Goal: Find specific page/section: Find specific page/section

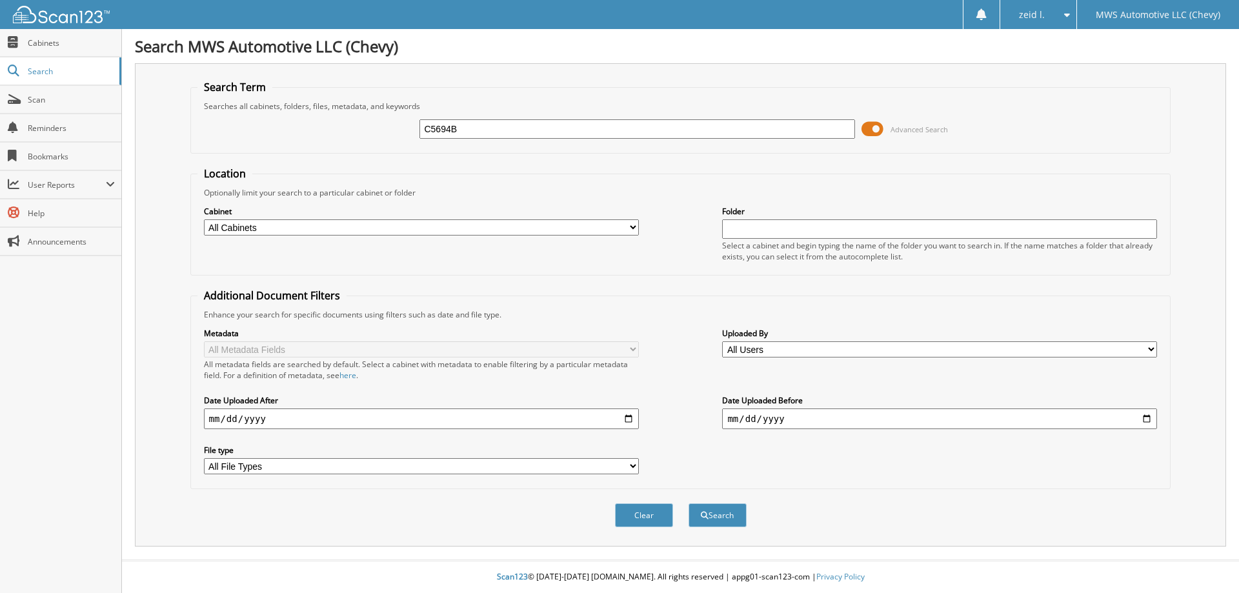
type input "C5694B"
click at [689, 503] on button "Search" at bounding box center [718, 515] width 58 height 24
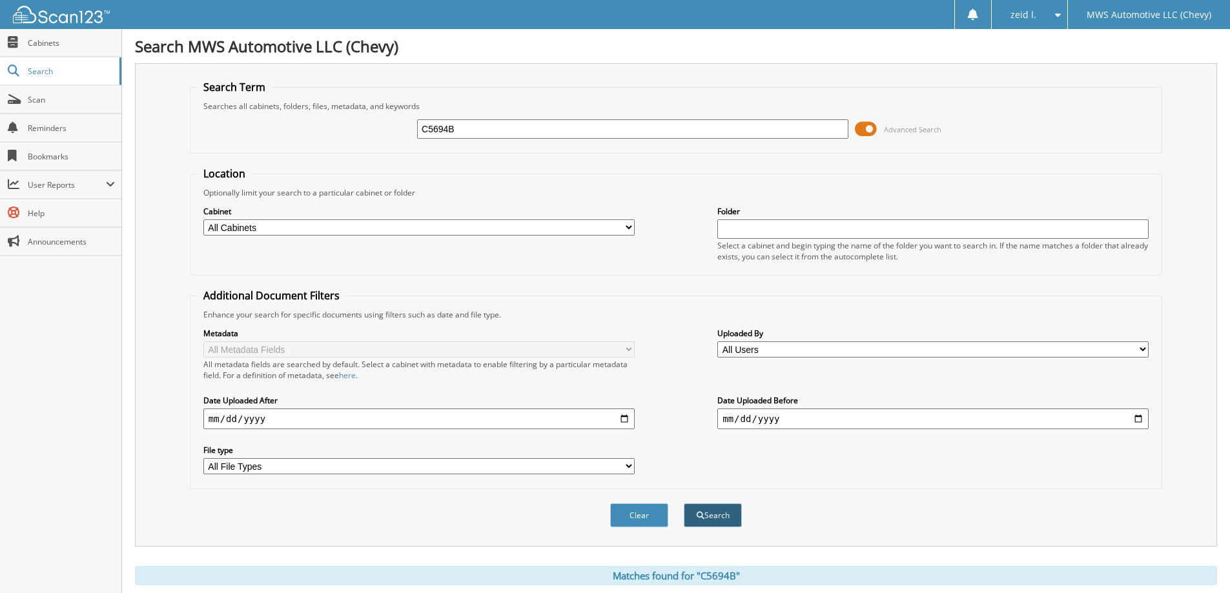
click at [713, 518] on button "Search" at bounding box center [713, 515] width 58 height 24
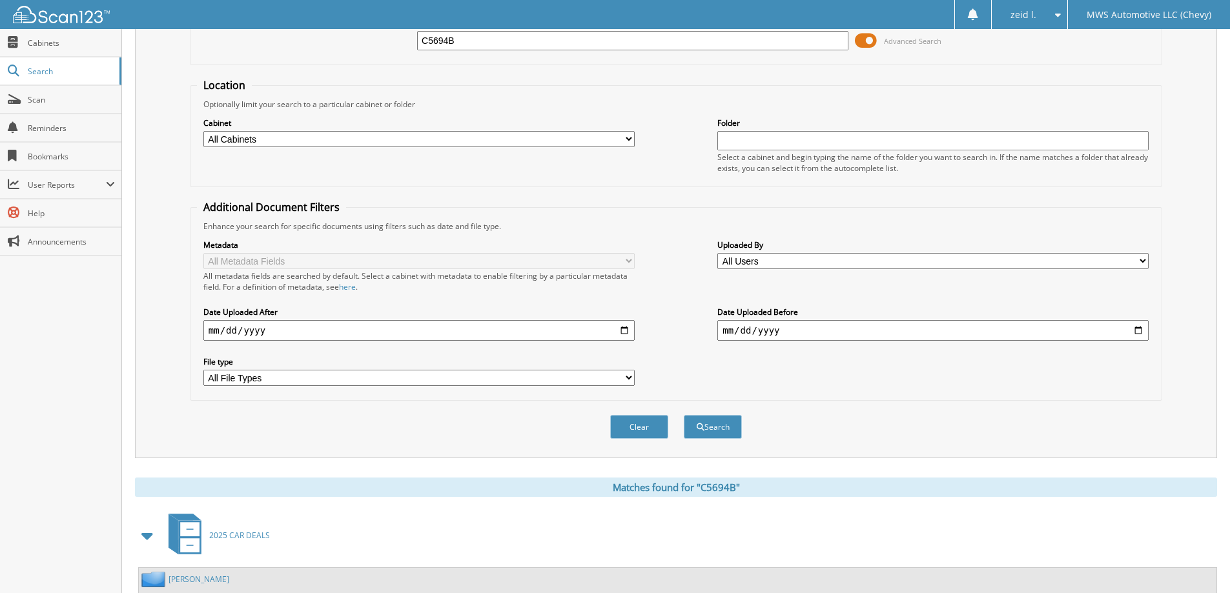
scroll to position [305, 0]
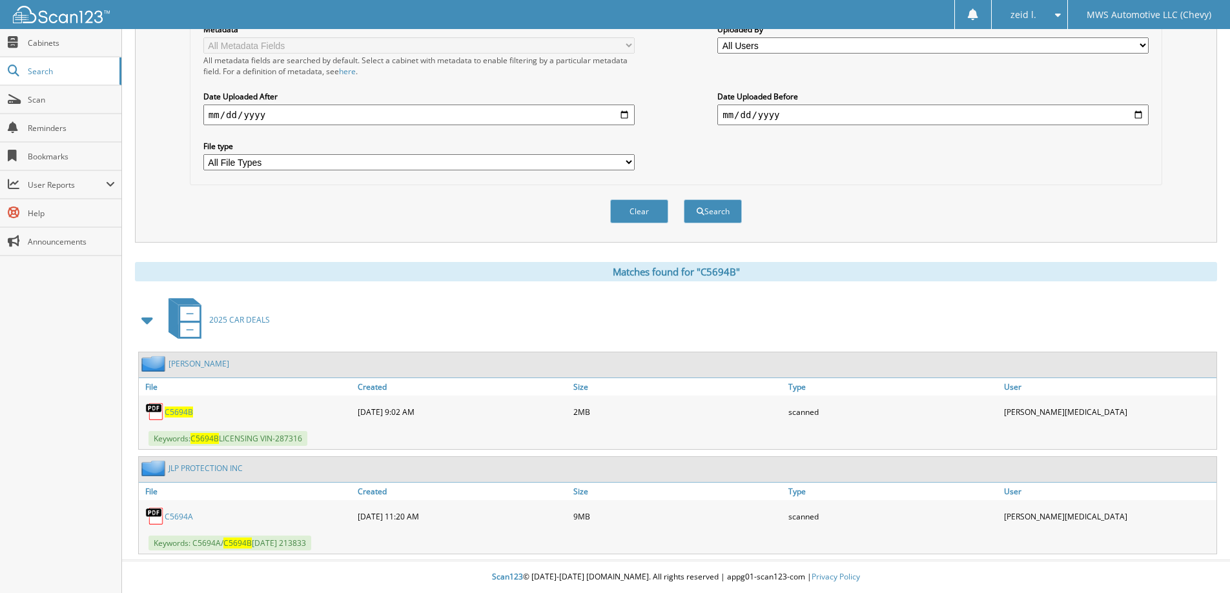
click at [183, 517] on link "C5694A" at bounding box center [179, 516] width 28 height 11
click at [172, 407] on span "C5694B" at bounding box center [179, 412] width 28 height 11
